Goal: Navigation & Orientation: Find specific page/section

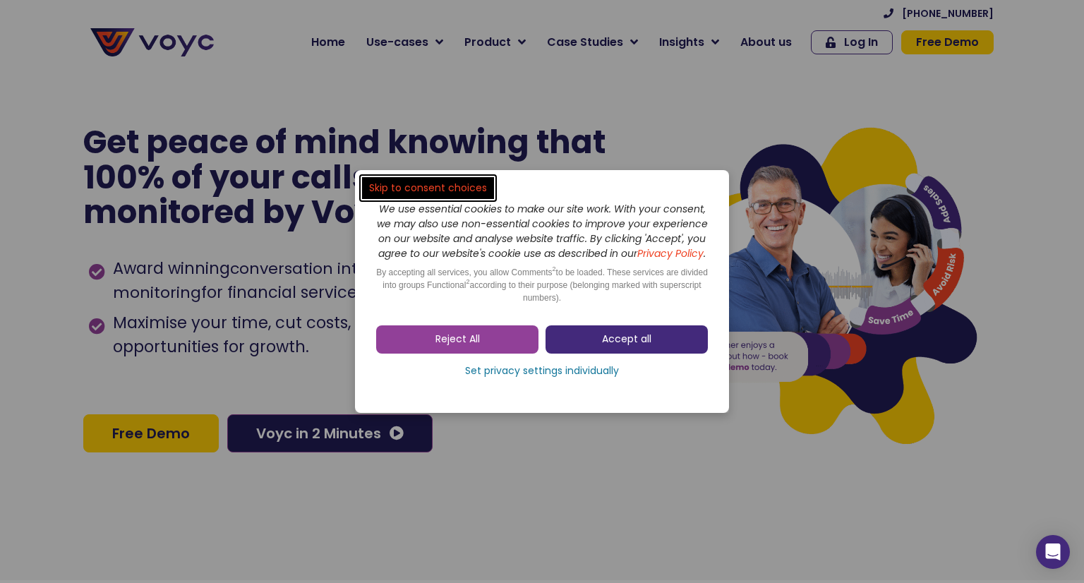
click at [672, 350] on link "Accept all" at bounding box center [626, 339] width 162 height 28
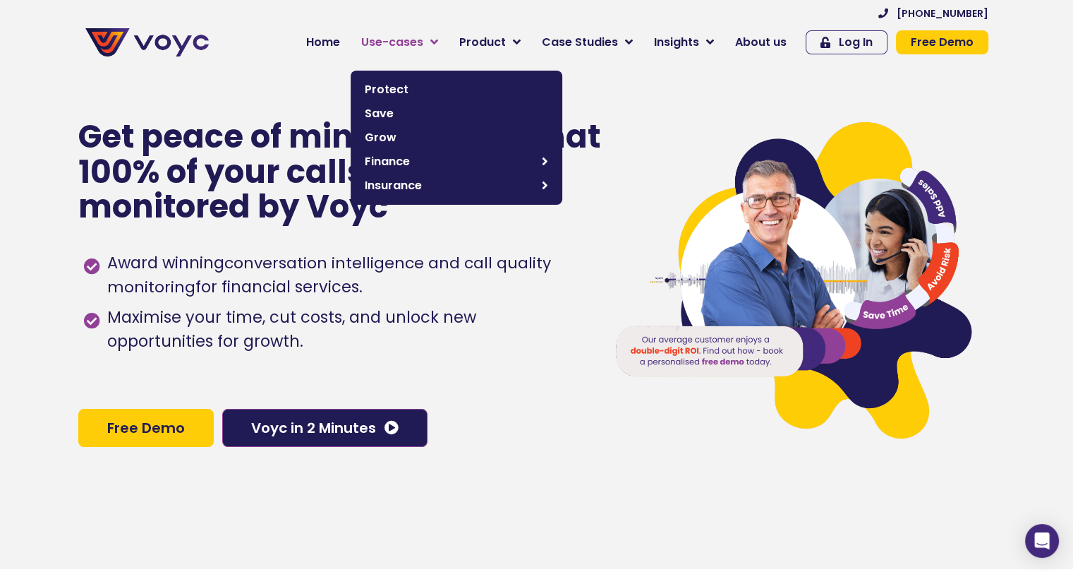
click at [438, 42] on icon at bounding box center [434, 42] width 8 height 13
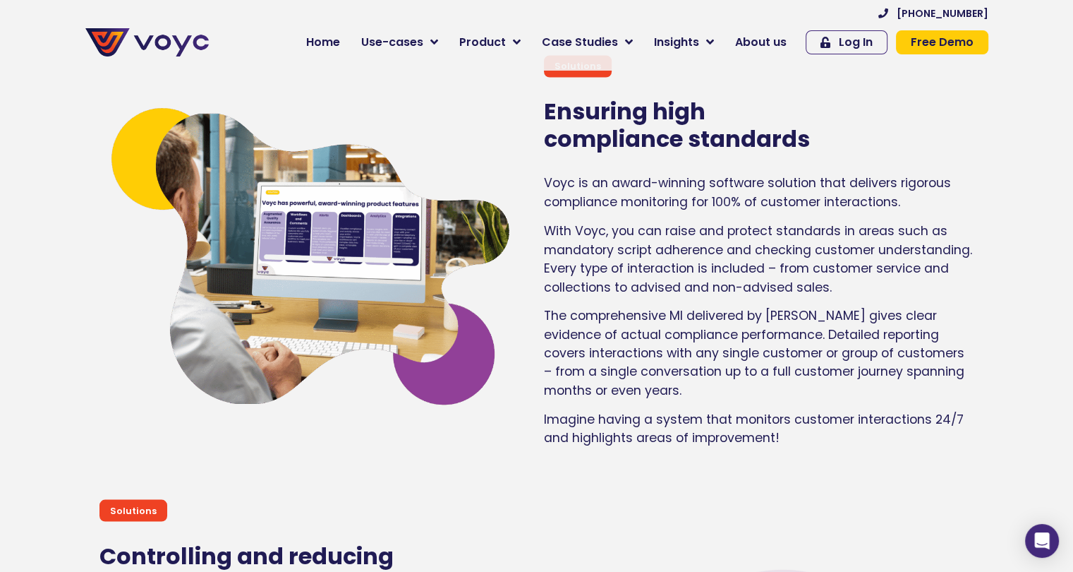
scroll to position [2453, 0]
click at [778, 32] on link "About us" at bounding box center [761, 42] width 73 height 28
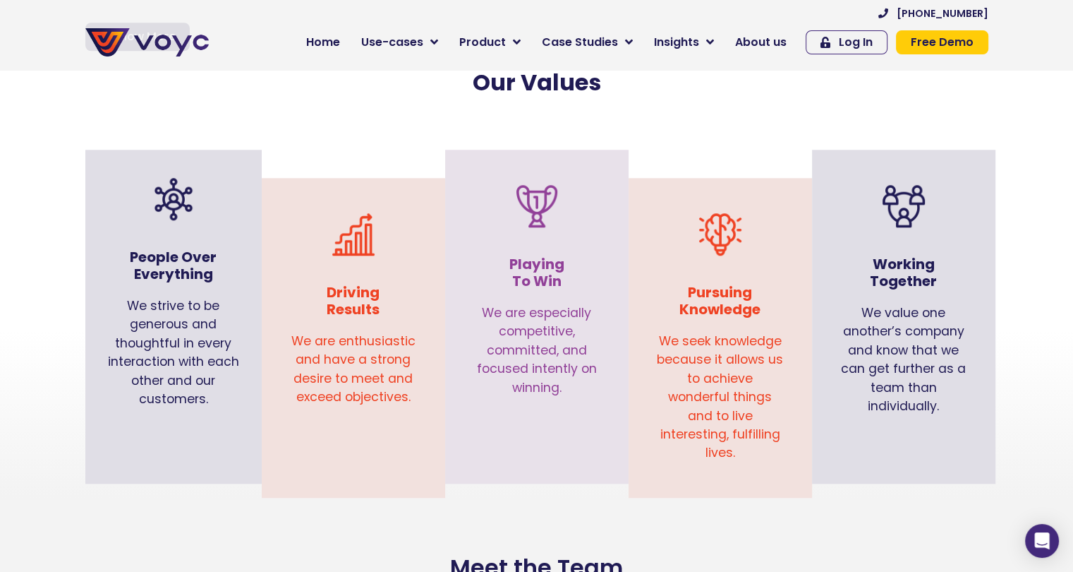
scroll to position [1377, 0]
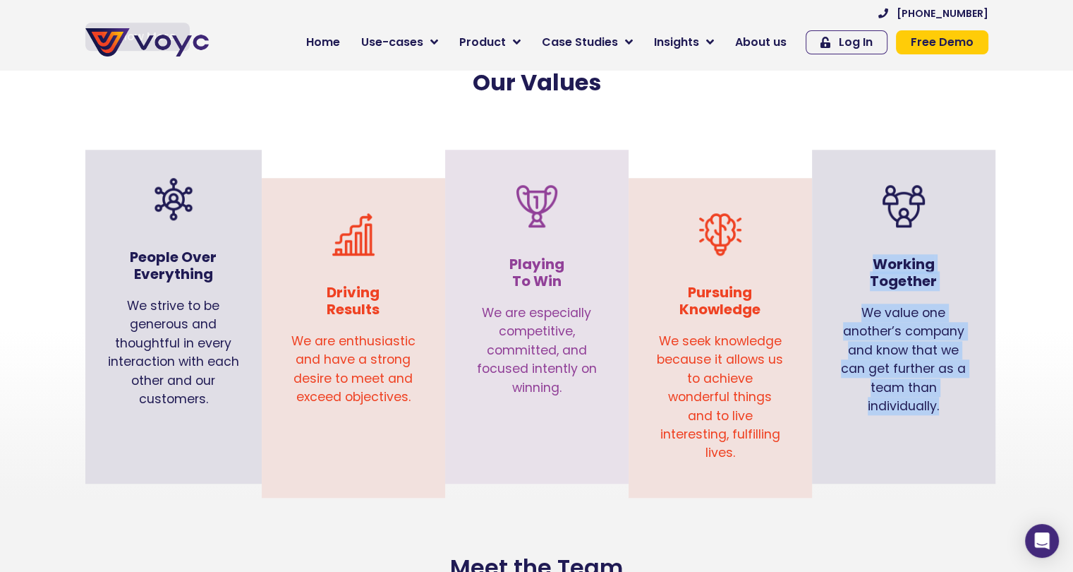
drag, startPoint x: 875, startPoint y: 242, endPoint x: 941, endPoint y: 389, distance: 161.4
click at [941, 389] on div "Working Together We value one another’s company and know that we can get furthe…" at bounding box center [903, 300] width 169 height 286
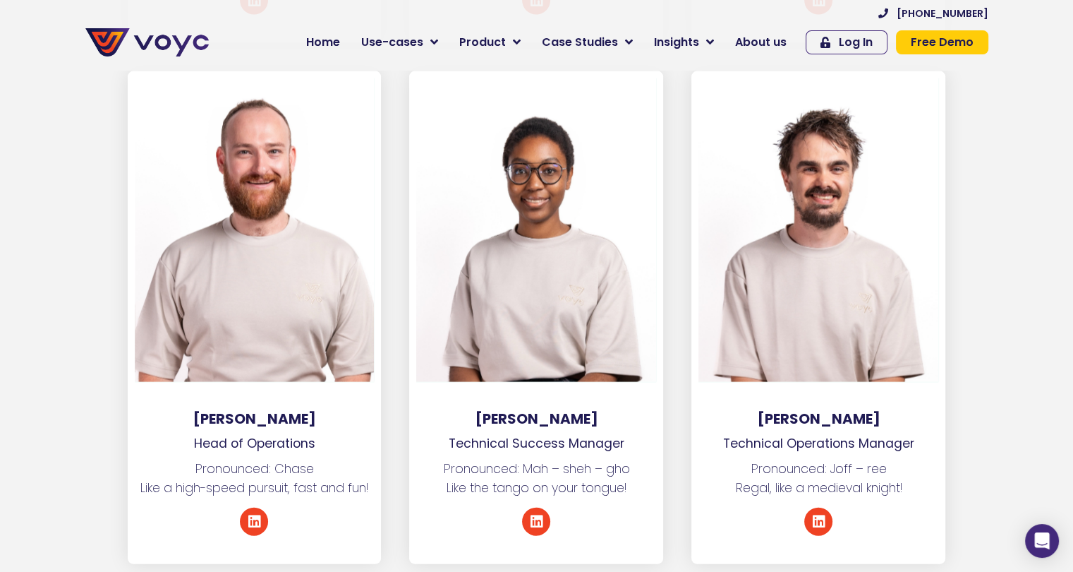
scroll to position [3019, 0]
click at [255, 515] on icon at bounding box center [254, 522] width 14 height 14
click at [536, 512] on link "Linkedin" at bounding box center [536, 522] width 28 height 28
click at [814, 515] on icon at bounding box center [818, 522] width 14 height 14
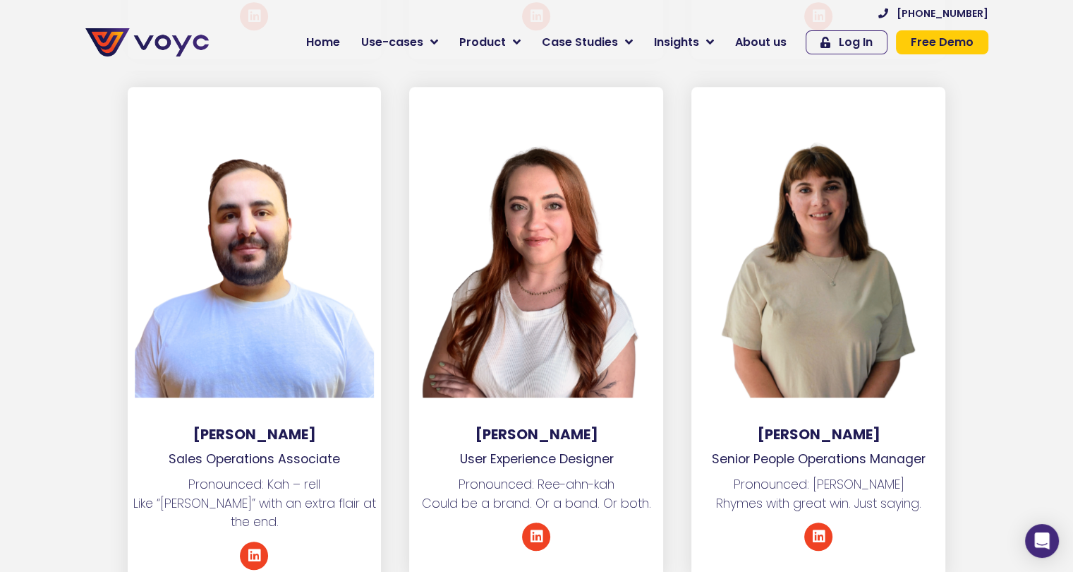
scroll to position [6164, 0]
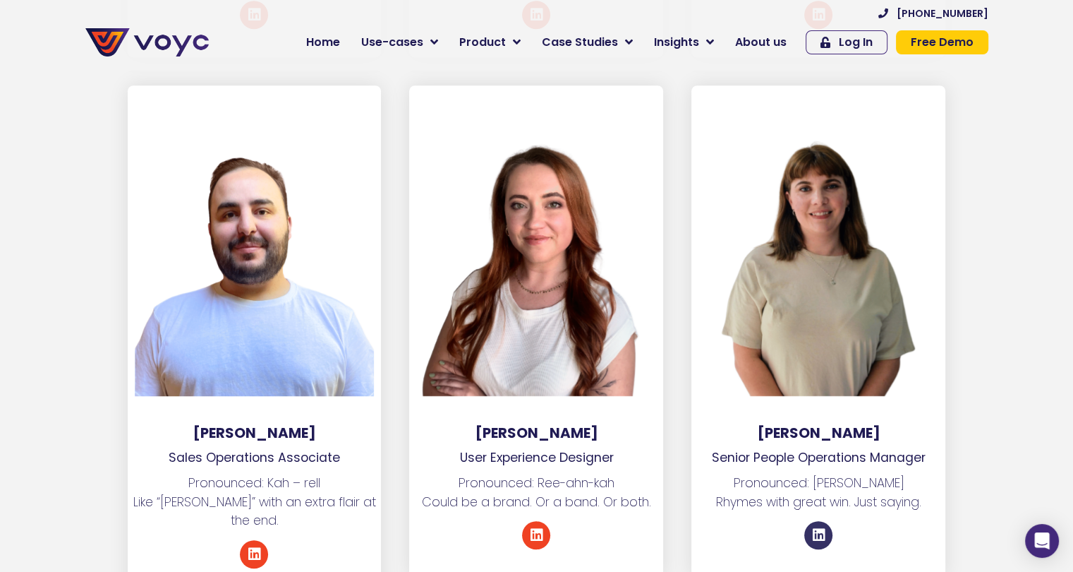
click at [819, 521] on link "Linkedin" at bounding box center [818, 535] width 28 height 28
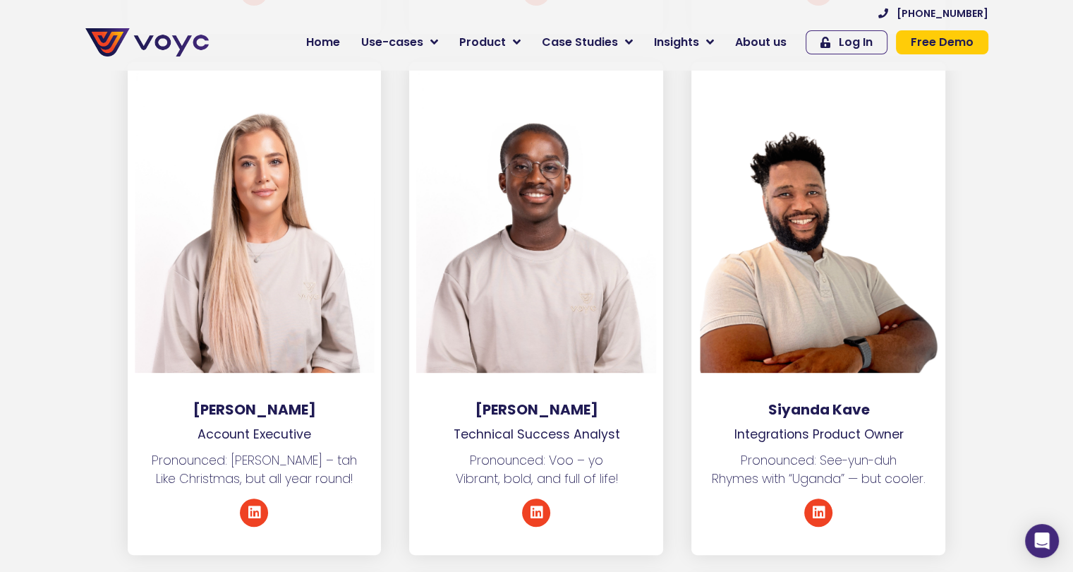
scroll to position [5666, 8]
click at [529, 506] on icon at bounding box center [536, 513] width 14 height 14
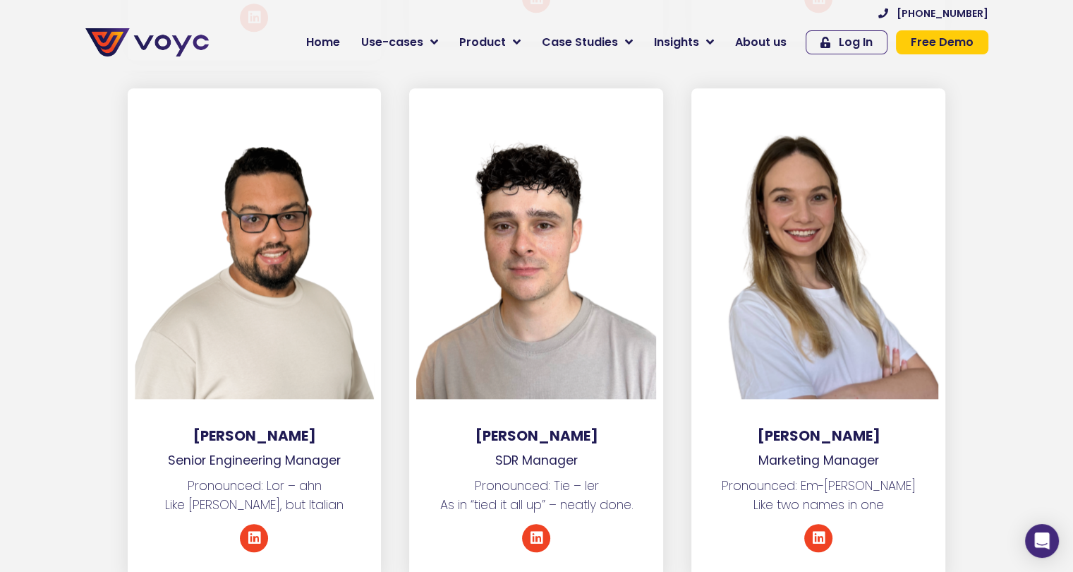
scroll to position [6711, 0]
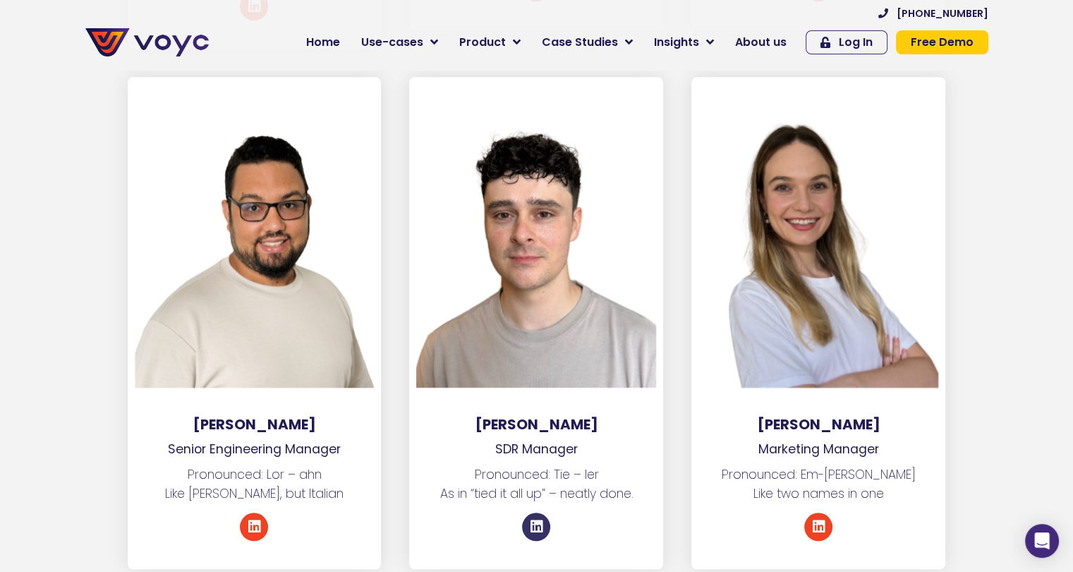
click at [539, 519] on icon at bounding box center [536, 526] width 14 height 14
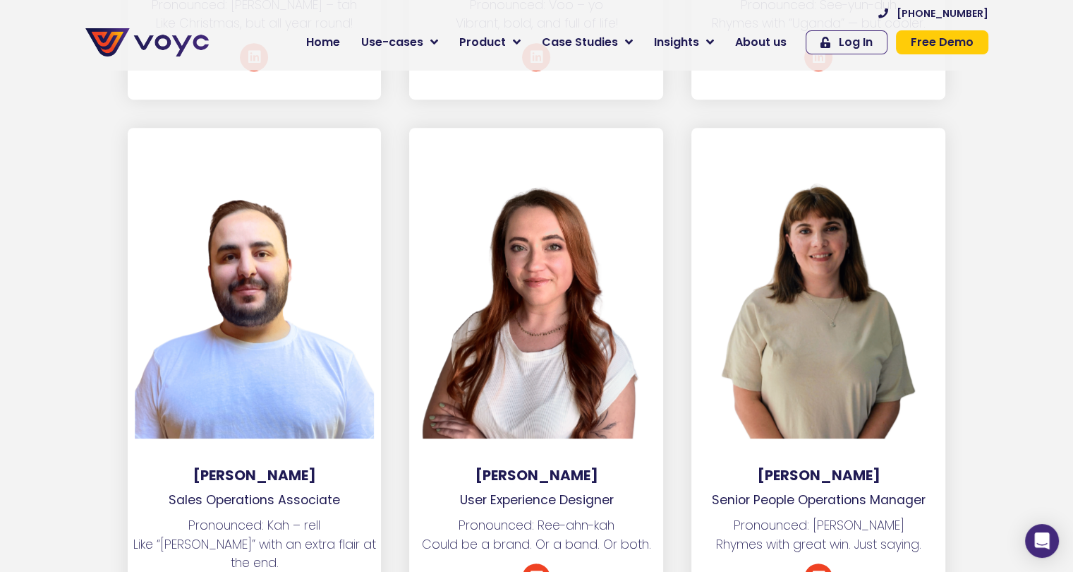
scroll to position [6126, 0]
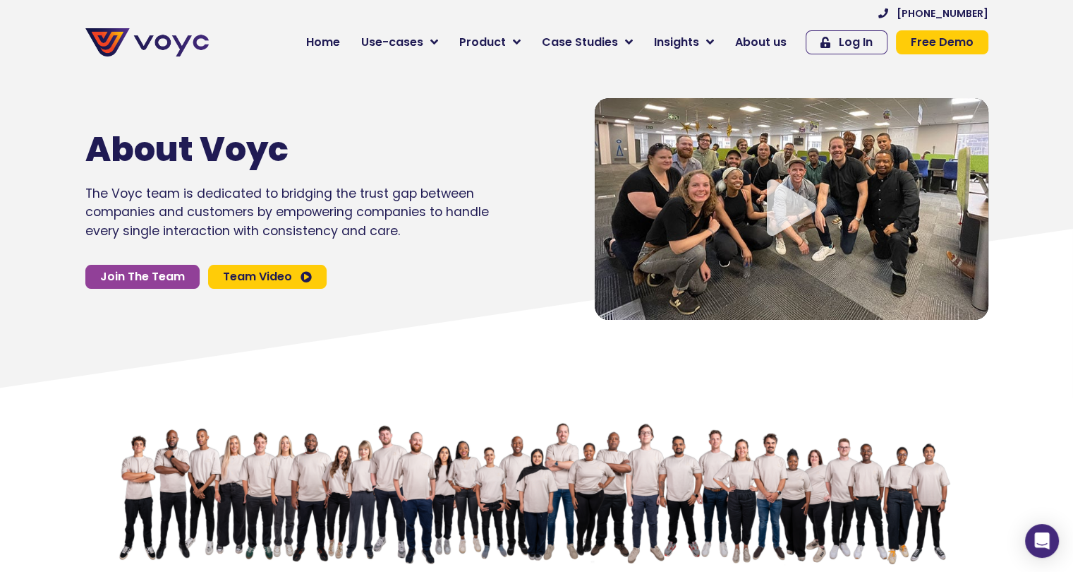
scroll to position [1, 0]
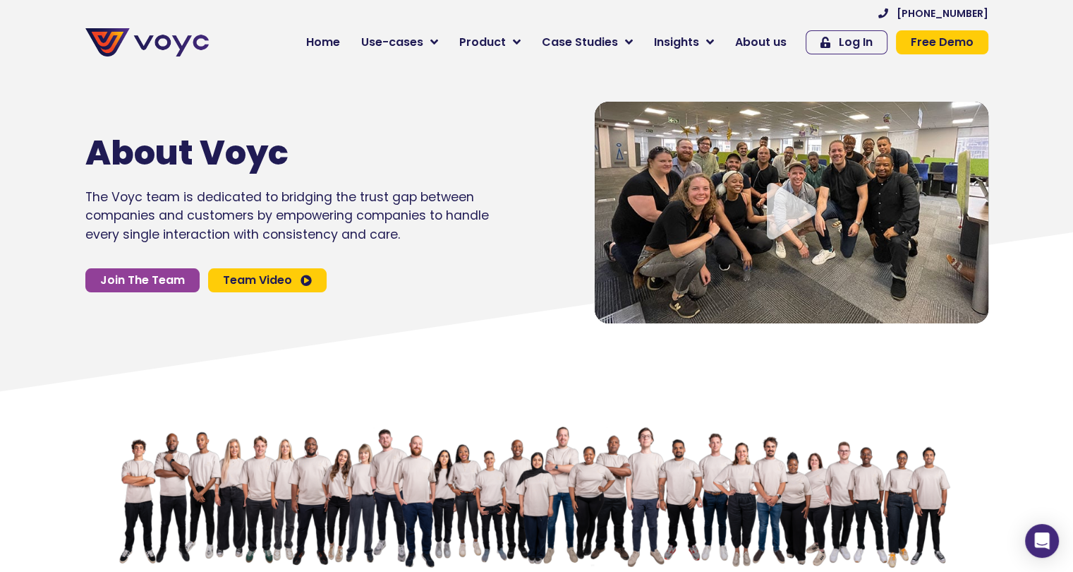
click at [774, 207] on icon "Video play button" at bounding box center [791, 211] width 49 height 56
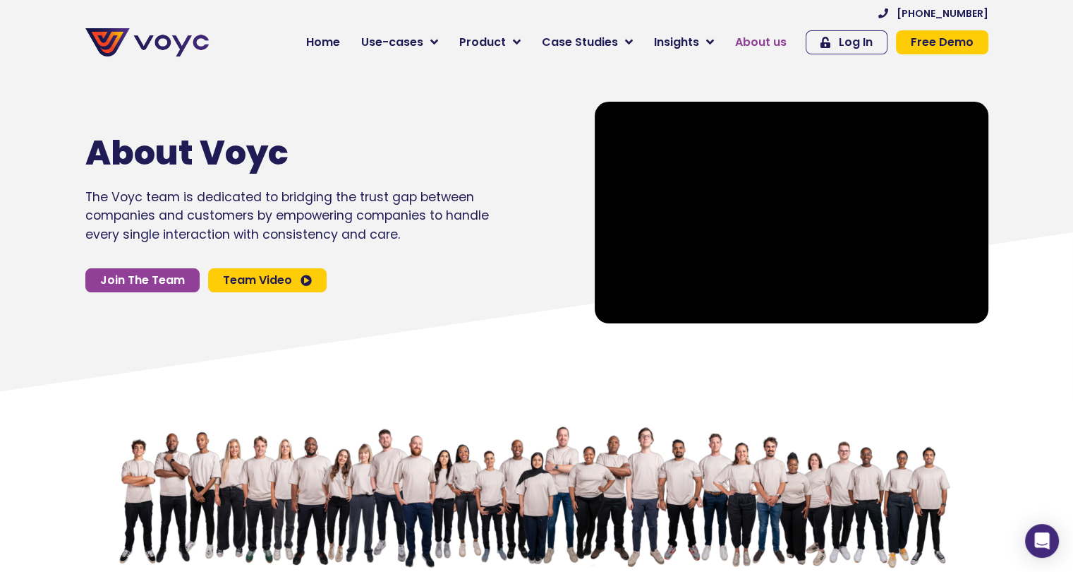
click at [769, 46] on span "About us" at bounding box center [761, 42] width 52 height 17
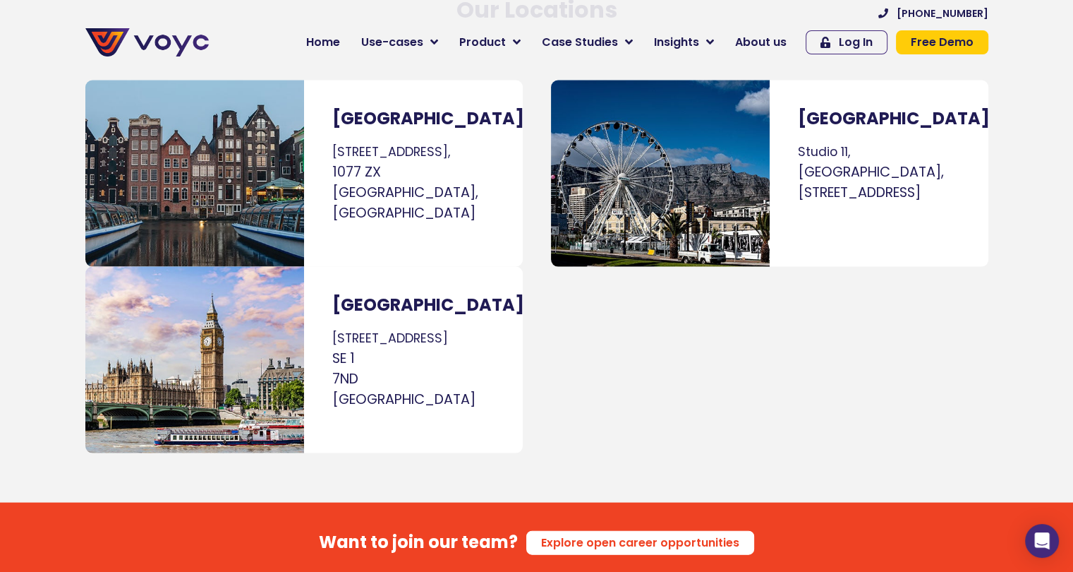
scroll to position [8189, 0]
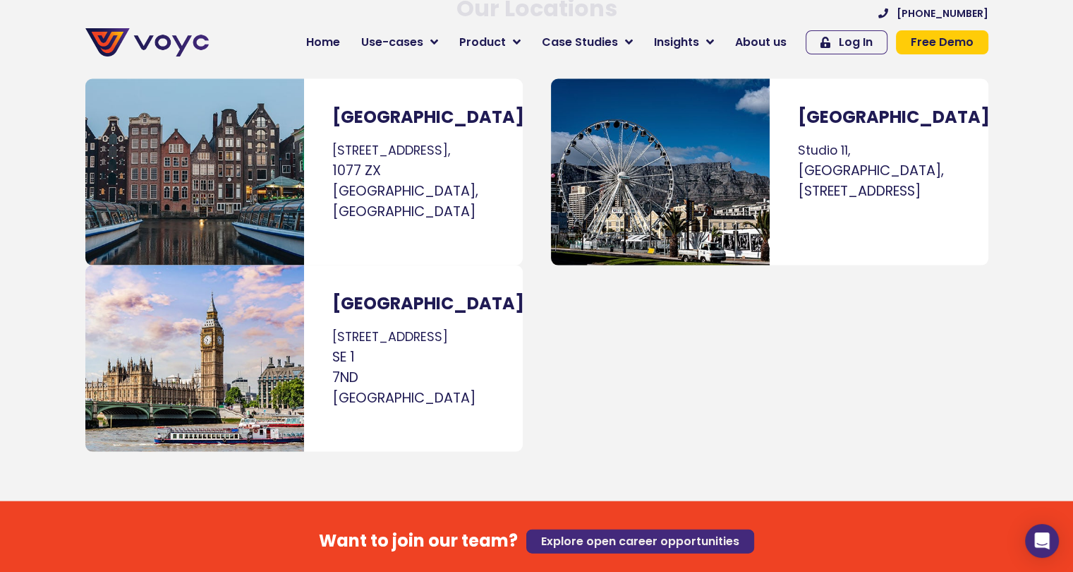
click at [635, 536] on span "Explore open career opportunities" at bounding box center [640, 541] width 198 height 11
